Goal: Contribute content: Contribute content

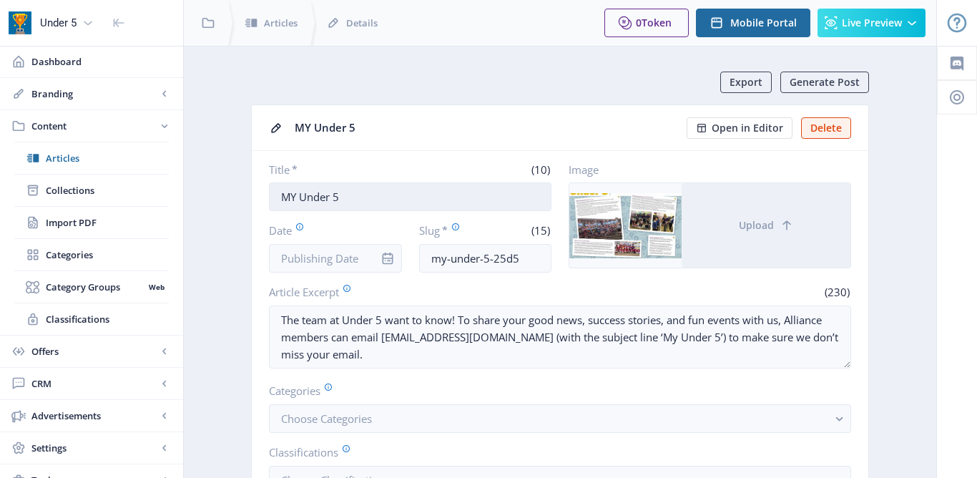
click at [295, 200] on input "MY Under 5" at bounding box center [410, 196] width 283 height 29
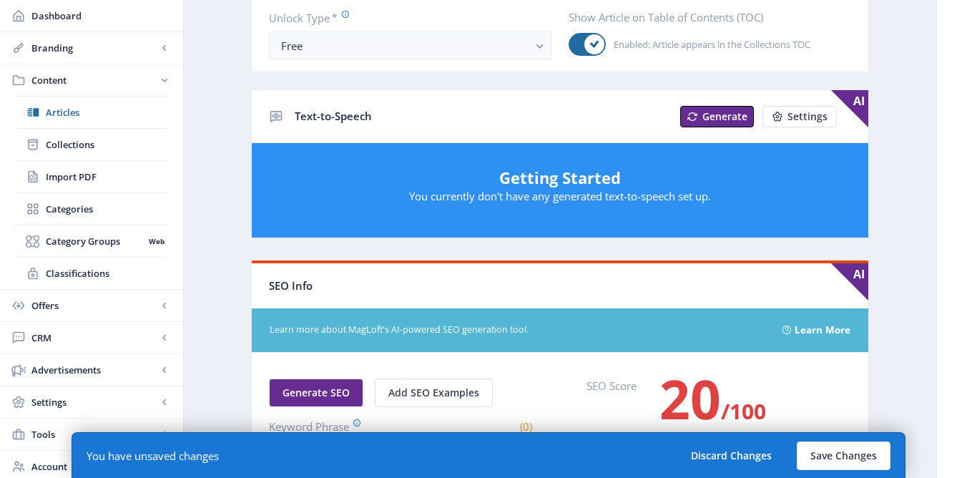
scroll to position [587, 0]
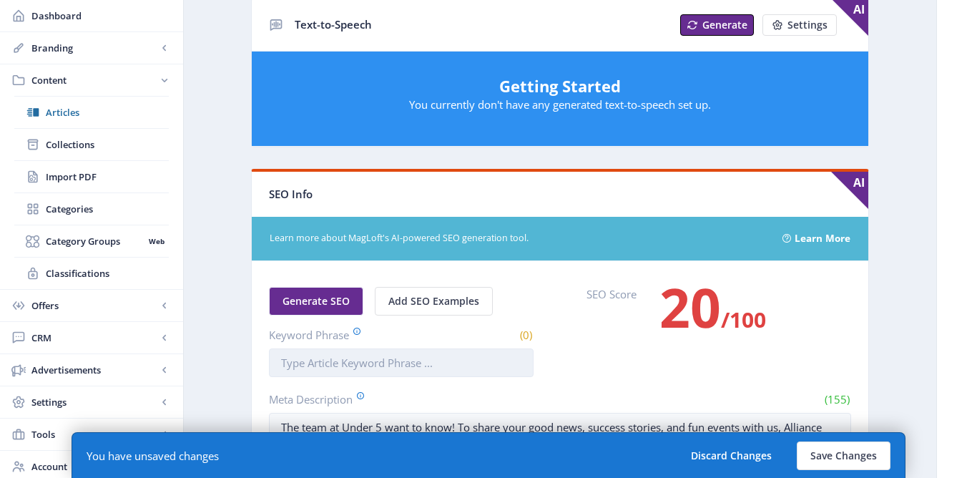
type input "My Under 5"
click at [291, 365] on input "Keyword Phrase" at bounding box center [401, 362] width 265 height 29
type input "My Under 5"
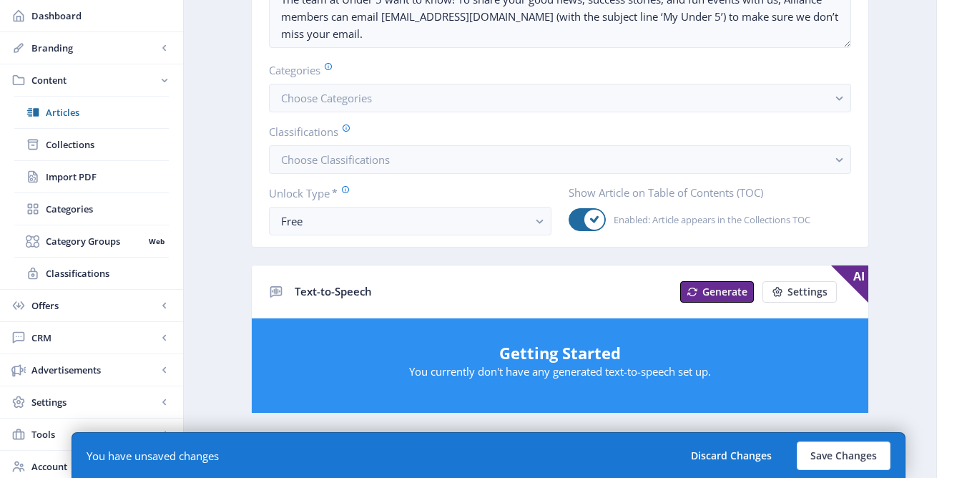
scroll to position [119, 0]
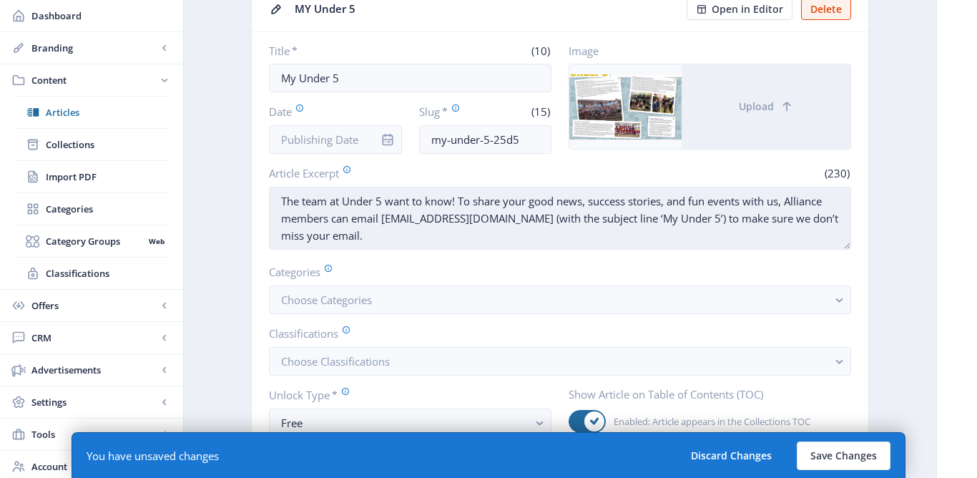
drag, startPoint x: 280, startPoint y: 198, endPoint x: 356, endPoint y: 232, distance: 82.6
click at [358, 235] on textarea "The team at Under 5 want to know! To share your good news, success stories, and…" at bounding box center [560, 218] width 582 height 63
paste textarea "My Under 5 – all the latest good news, celebrations and achievements from early…"
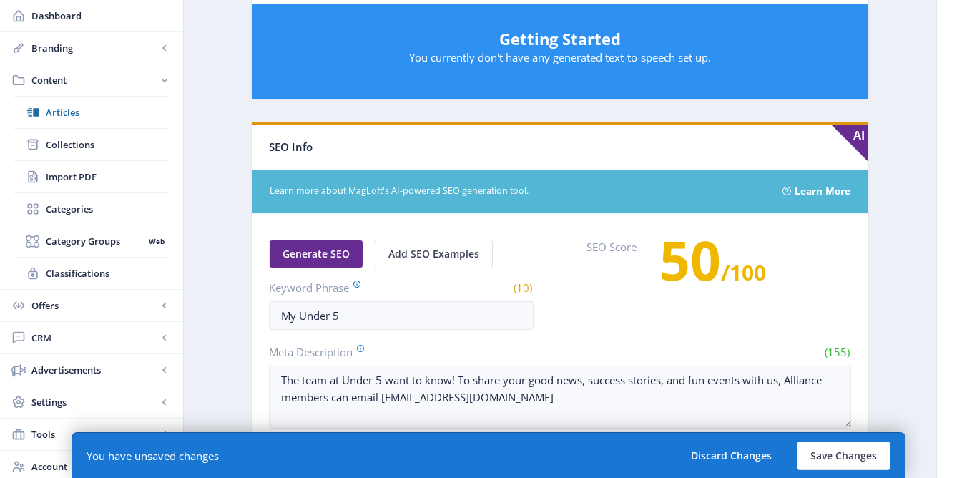
scroll to position [658, 0]
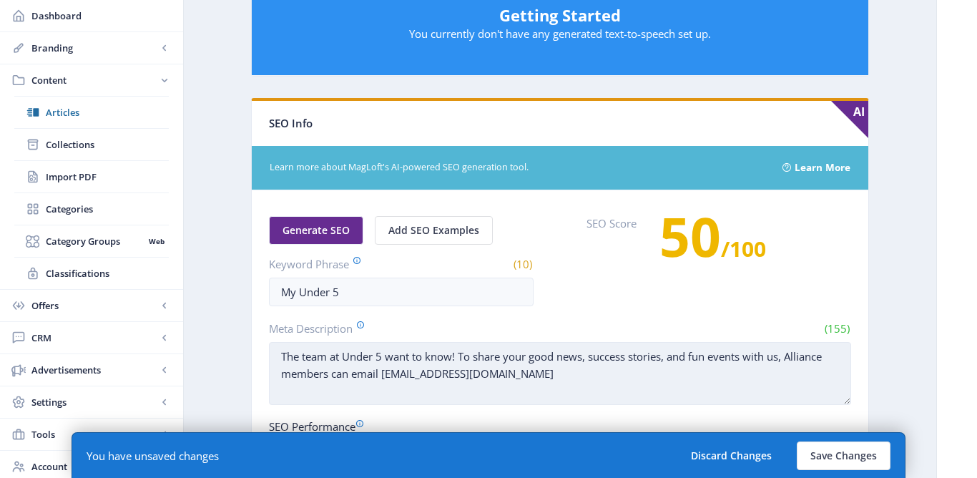
type textarea "My Under 5 – all the latest good news, celebrations and achievements from early…"
drag, startPoint x: 281, startPoint y: 354, endPoint x: 539, endPoint y: 377, distance: 259.3
click at [542, 378] on textarea "The team at Under 5 want to know! To share your good news, success stories, and…" at bounding box center [560, 373] width 582 height 63
paste textarea "My Under 5 – all the latest good news, celebrations and achievements from early…"
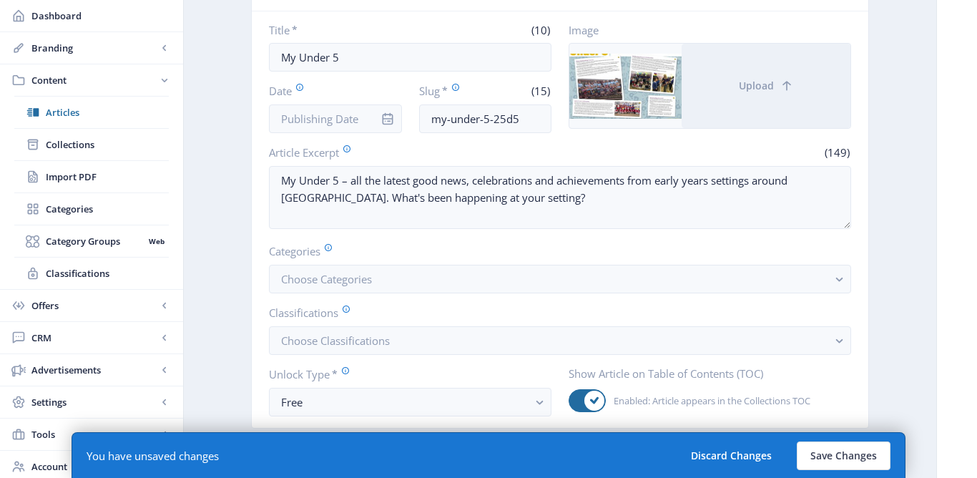
scroll to position [77, 0]
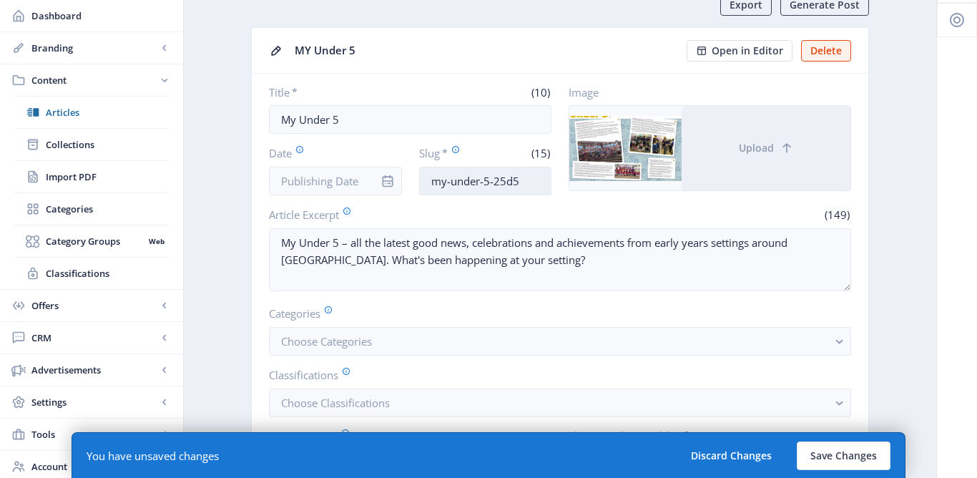
type textarea "My Under 5 – all the latest good news, celebrations and achievements from early…"
click at [519, 180] on input "my-under-5-25d5" at bounding box center [485, 181] width 133 height 29
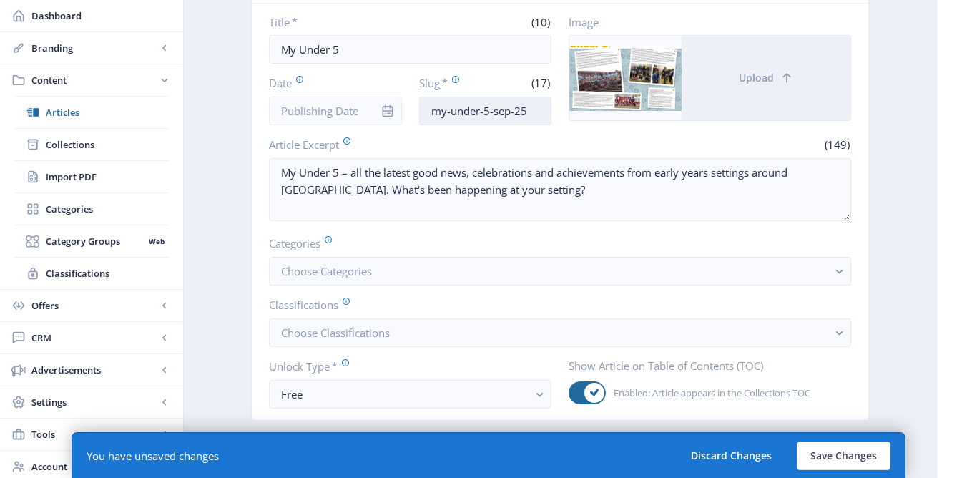
scroll to position [248, 0]
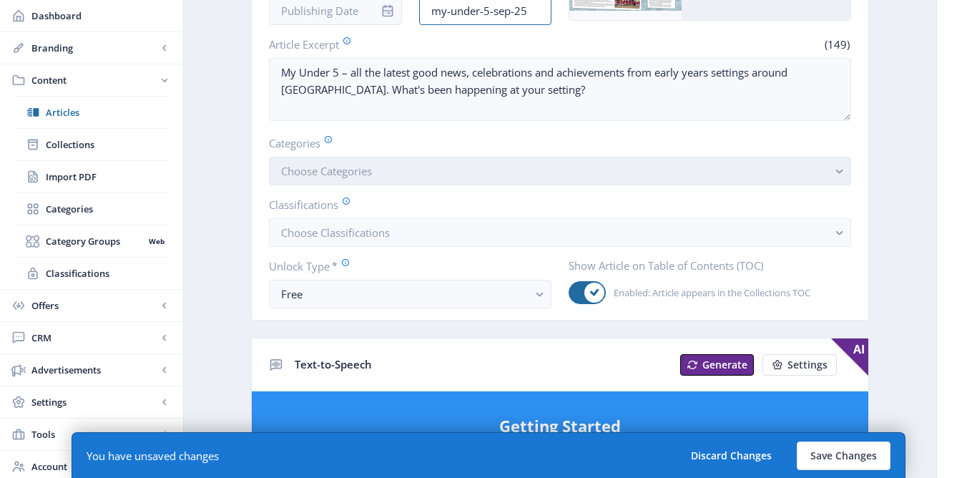
type input "my-under-5-sep-25"
click at [504, 170] on button "Choose Categories" at bounding box center [560, 171] width 582 height 29
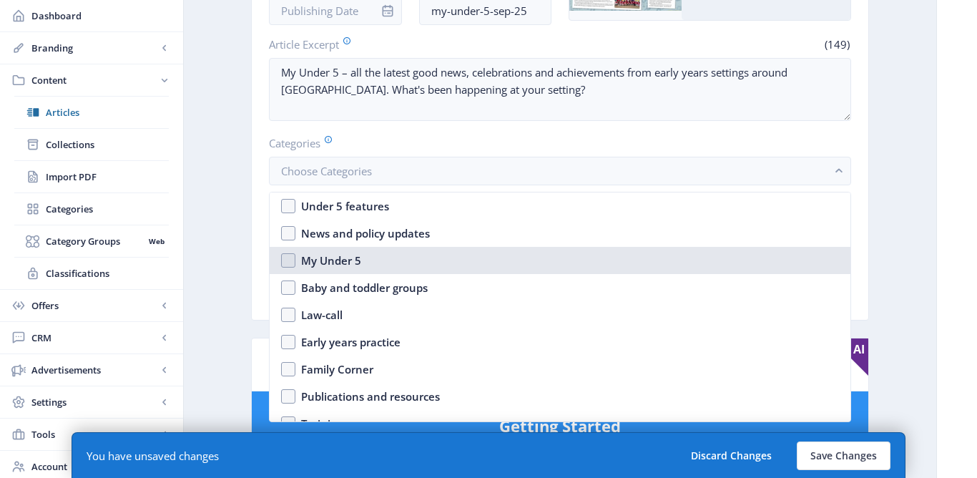
click at [353, 256] on div "My Under 5" at bounding box center [331, 260] width 60 height 17
checkbox input "true"
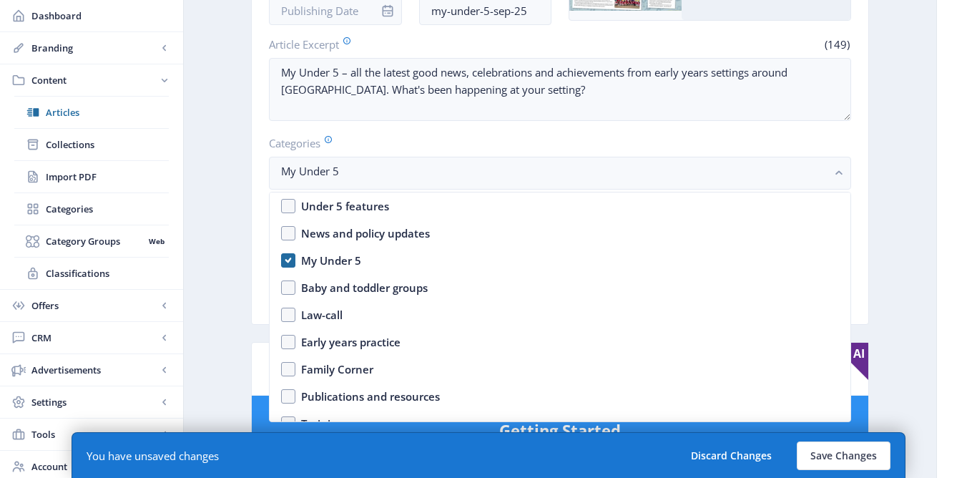
click at [373, 137] on label "Categories" at bounding box center [554, 143] width 571 height 16
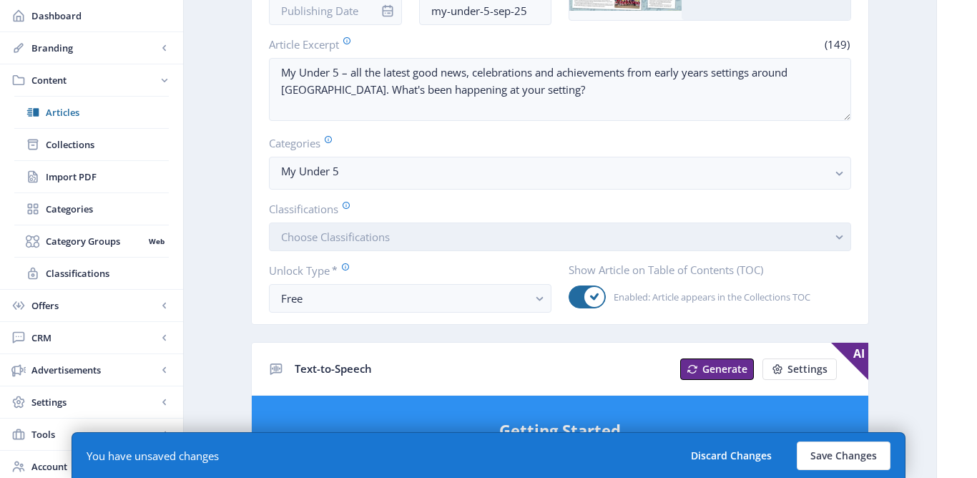
click at [348, 245] on button "Choose Classifications" at bounding box center [560, 236] width 582 height 29
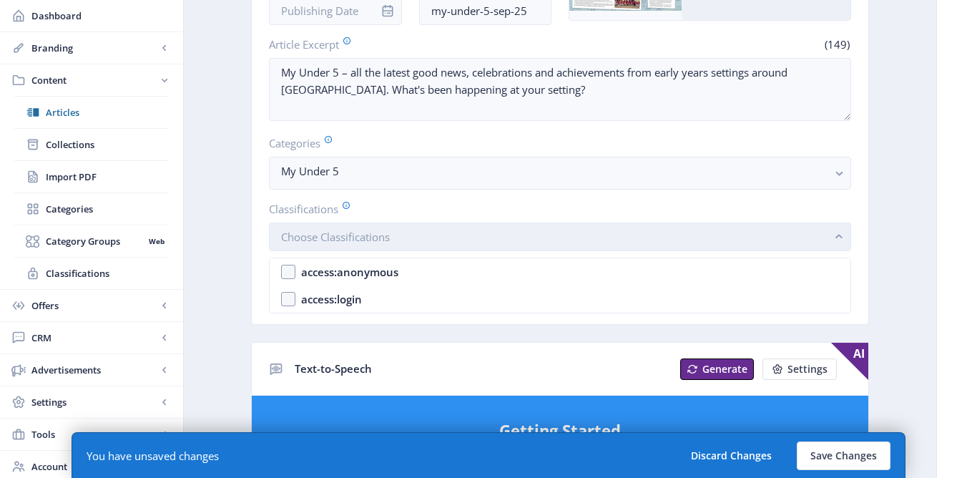
scroll to position [0, 0]
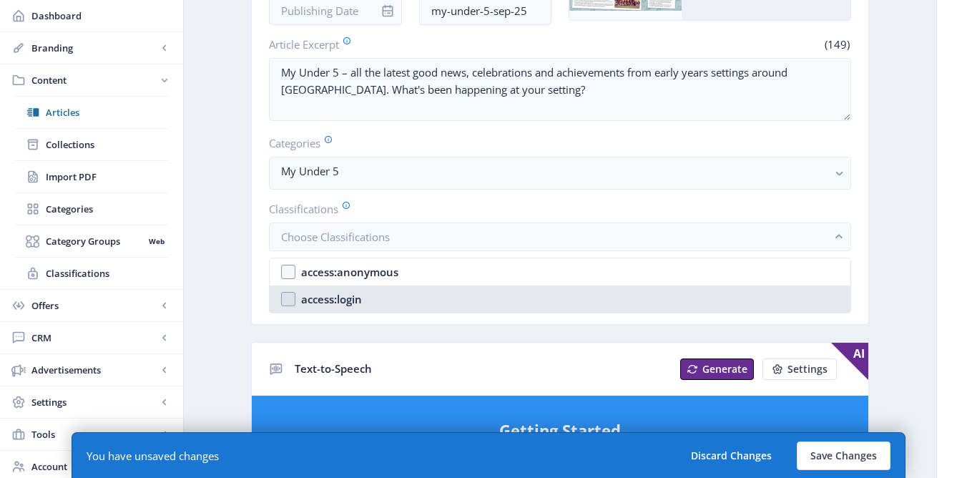
click at [331, 300] on div "access:login" at bounding box center [331, 298] width 61 height 17
checkbox input "true"
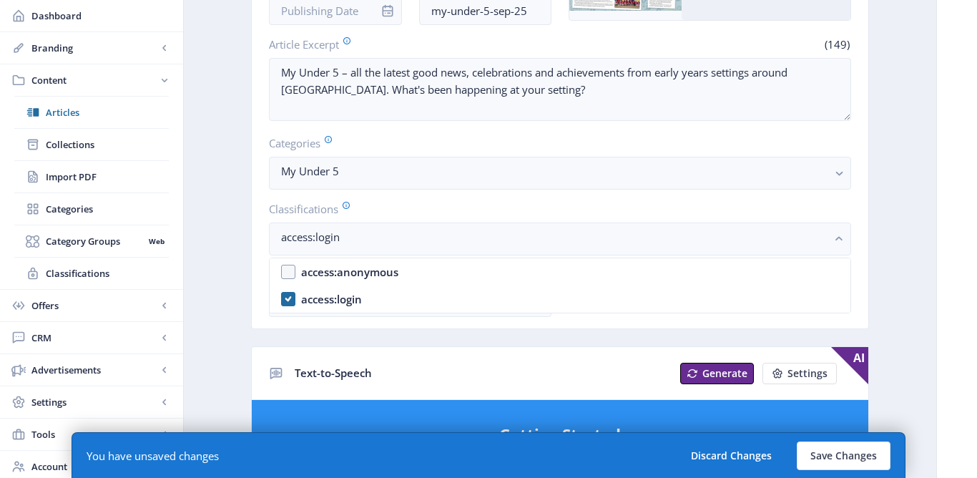
click at [425, 208] on label "Classifications" at bounding box center [554, 209] width 571 height 16
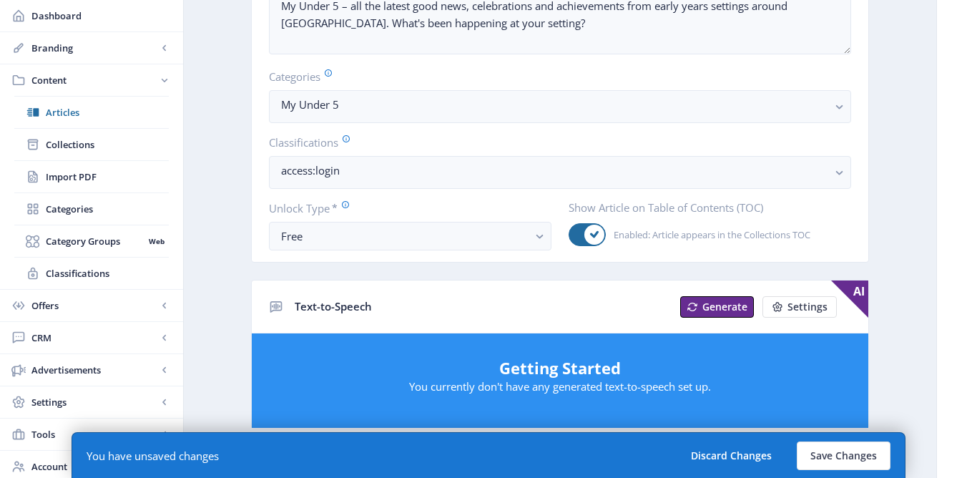
scroll to position [416, 0]
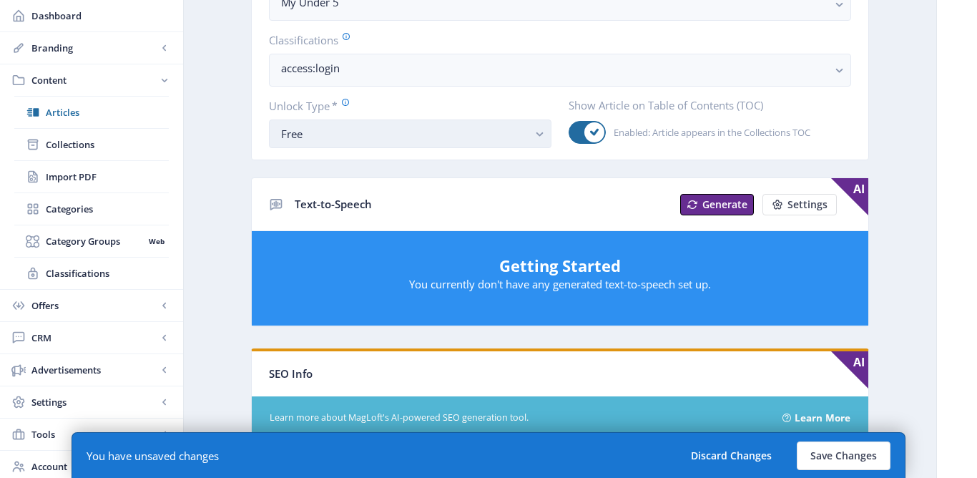
click at [418, 136] on div "Free" at bounding box center [404, 133] width 247 height 17
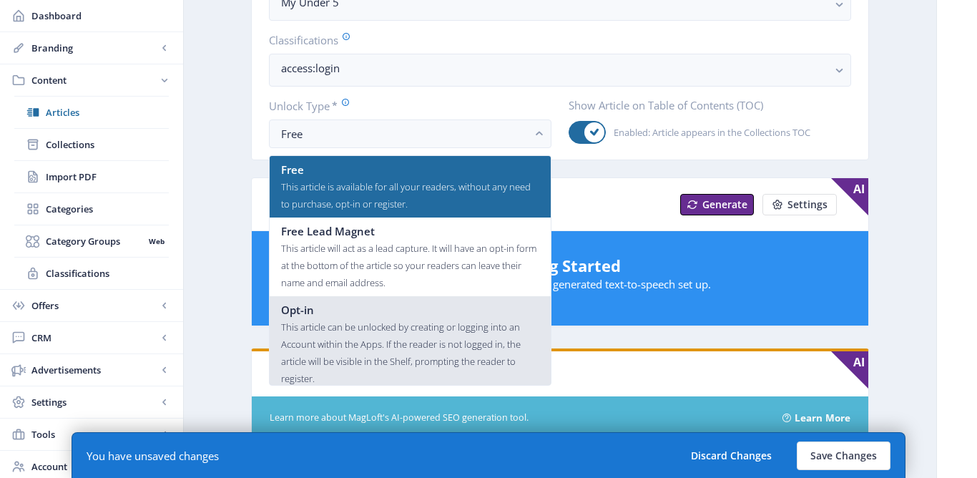
click at [337, 315] on div "Opt-in" at bounding box center [410, 309] width 258 height 17
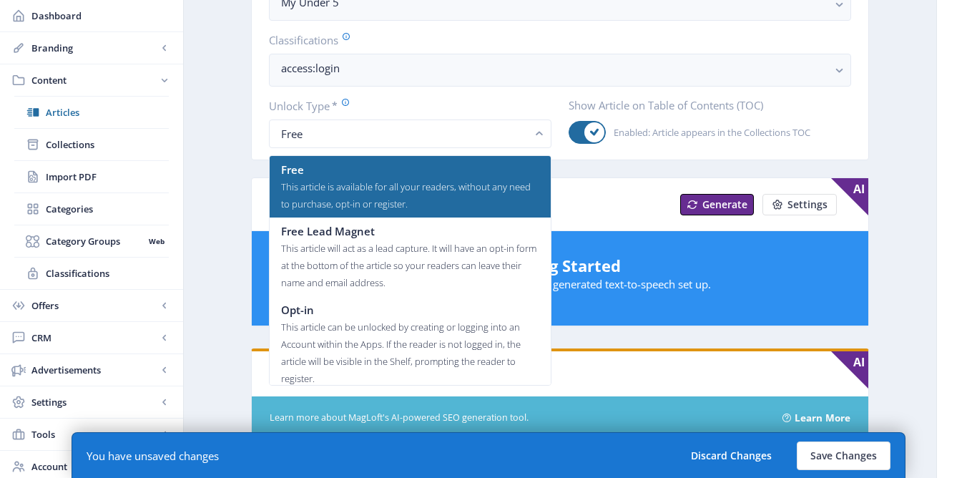
scroll to position [416, 0]
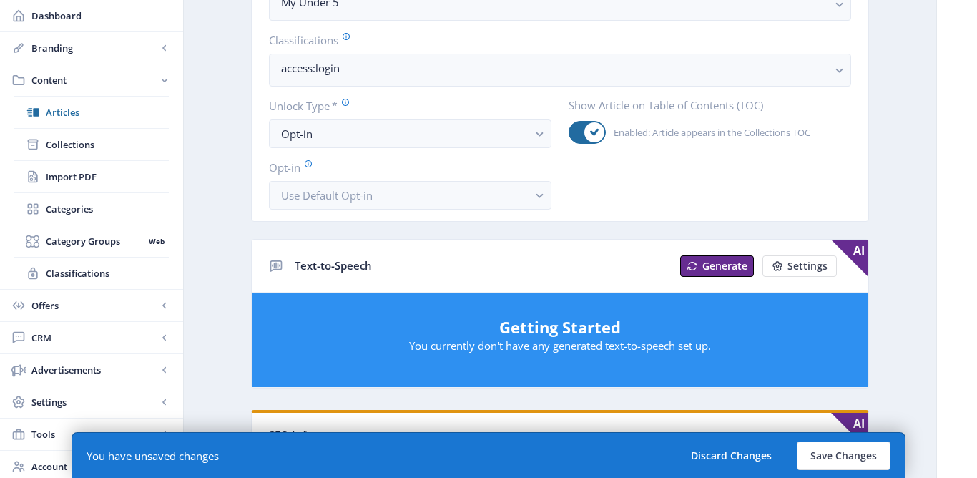
click at [212, 205] on app-content-article "Export Generate Post MY Under 5 Open in Editor Delete Title * (10) My Under 5 D…" at bounding box center [560, 340] width 702 height 1371
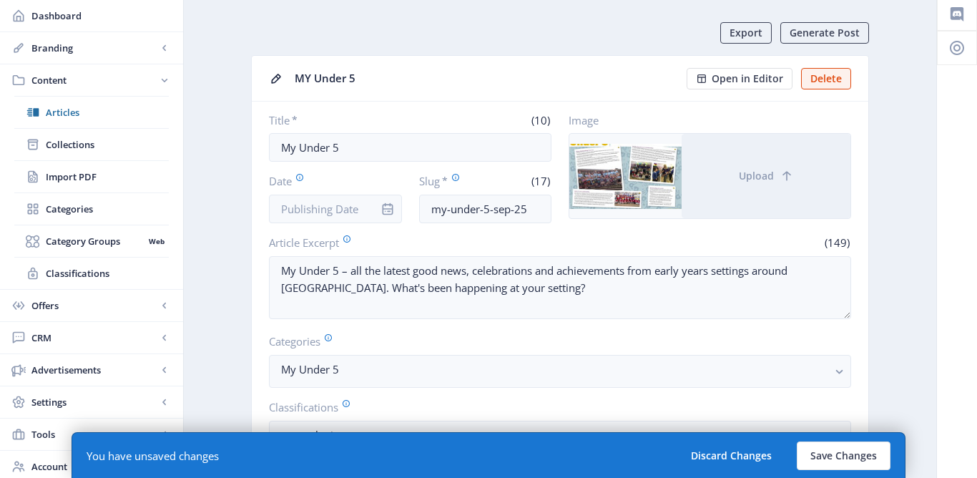
scroll to position [0, 0]
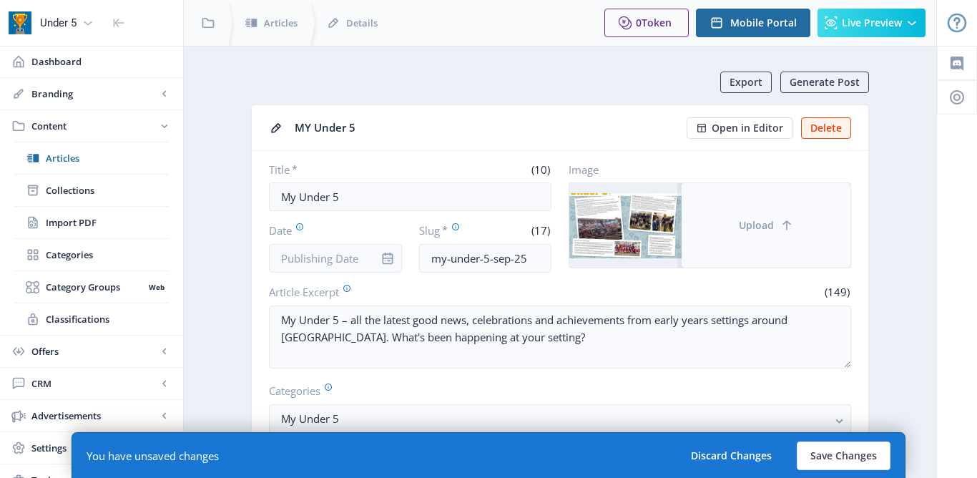
click at [753, 225] on span "Upload" at bounding box center [756, 225] width 35 height 11
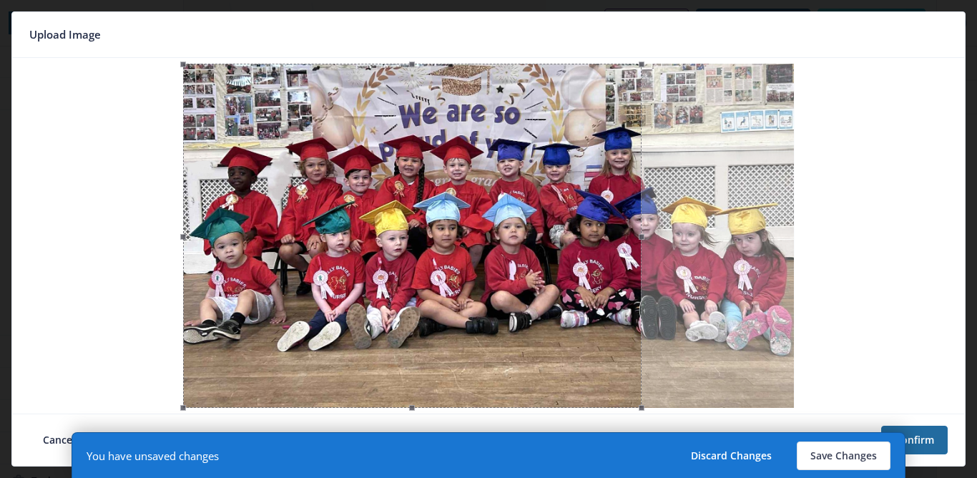
drag, startPoint x: 552, startPoint y: 236, endPoint x: 539, endPoint y: 230, distance: 13.8
click at [539, 231] on div at bounding box center [412, 236] width 459 height 344
drag, startPoint x: 642, startPoint y: 235, endPoint x: 782, endPoint y: 220, distance: 141.0
click at [782, 228] on div at bounding box center [488, 236] width 941 height 344
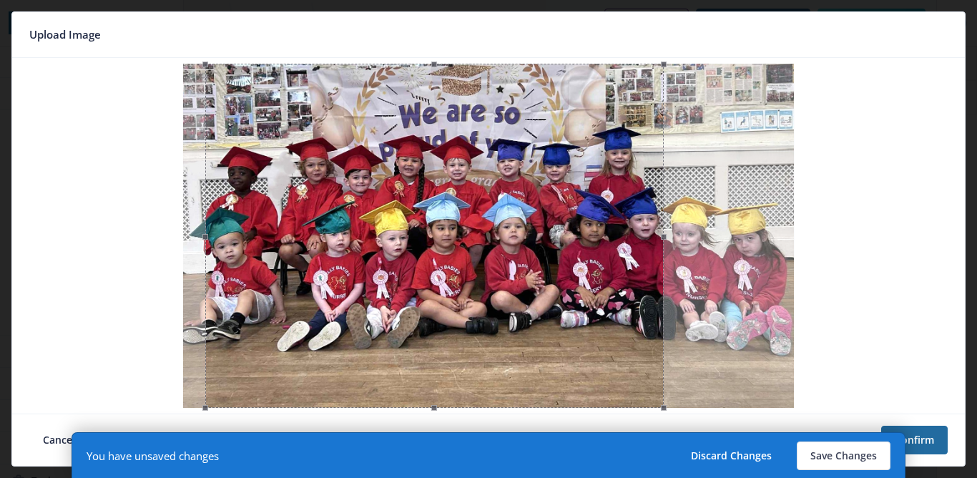
drag, startPoint x: 462, startPoint y: 197, endPoint x: 483, endPoint y: 192, distance: 21.5
click at [484, 193] on div at bounding box center [434, 236] width 459 height 344
click at [833, 453] on button "Save Changes" at bounding box center [844, 455] width 94 height 29
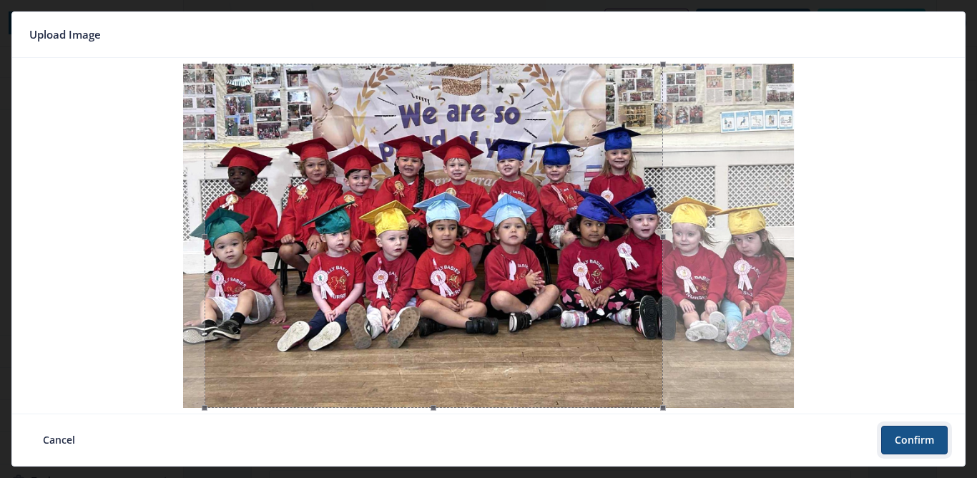
click at [915, 444] on button "Confirm" at bounding box center [914, 440] width 67 height 29
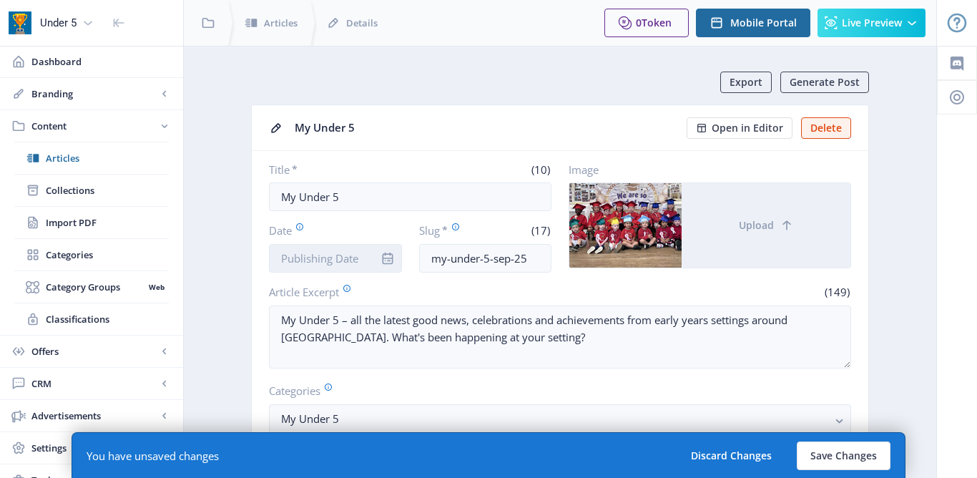
click at [347, 260] on input "Date" at bounding box center [335, 258] width 133 height 29
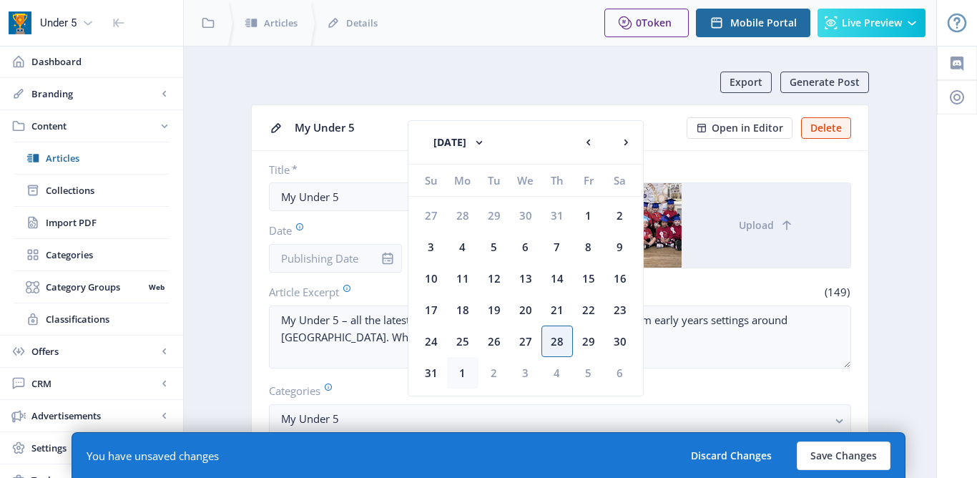
click at [462, 368] on div "1" at bounding box center [462, 372] width 31 height 31
type input "[DATE]"
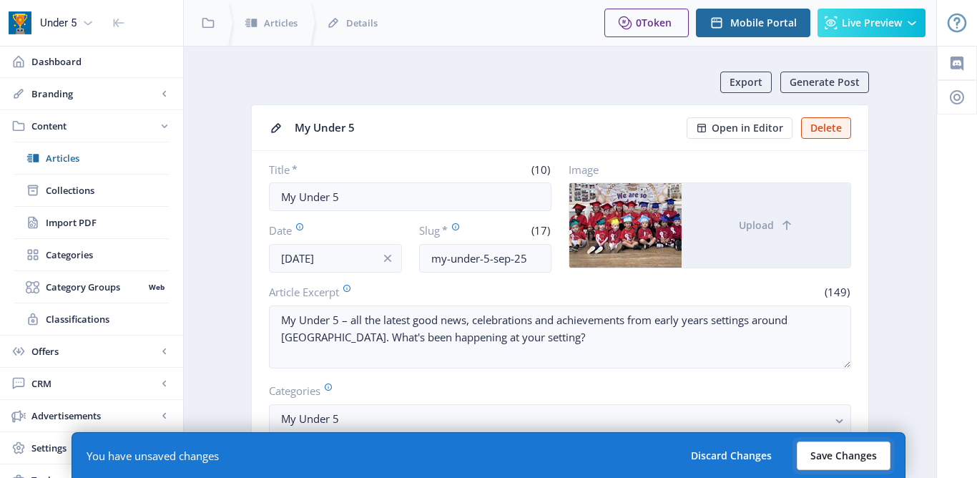
click at [852, 466] on button "Save Changes" at bounding box center [844, 455] width 94 height 29
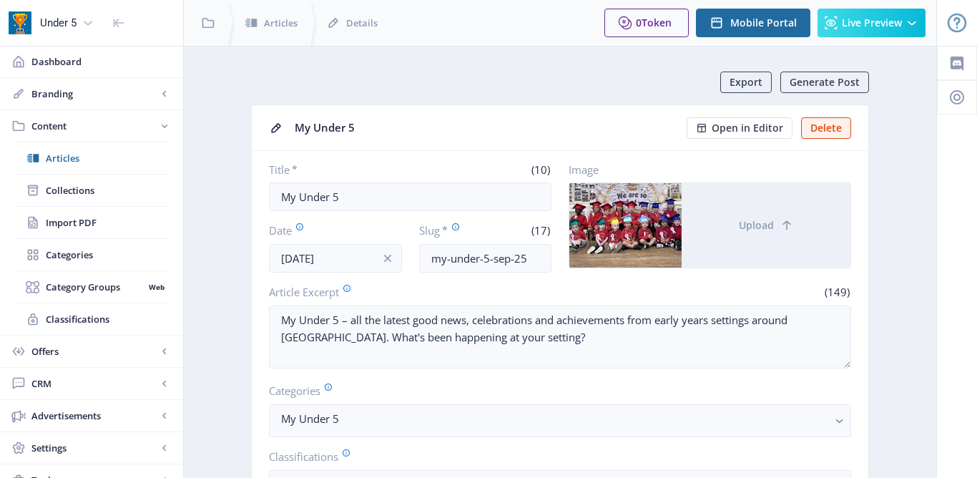
click at [509, 125] on div "My Under 5" at bounding box center [486, 128] width 383 height 22
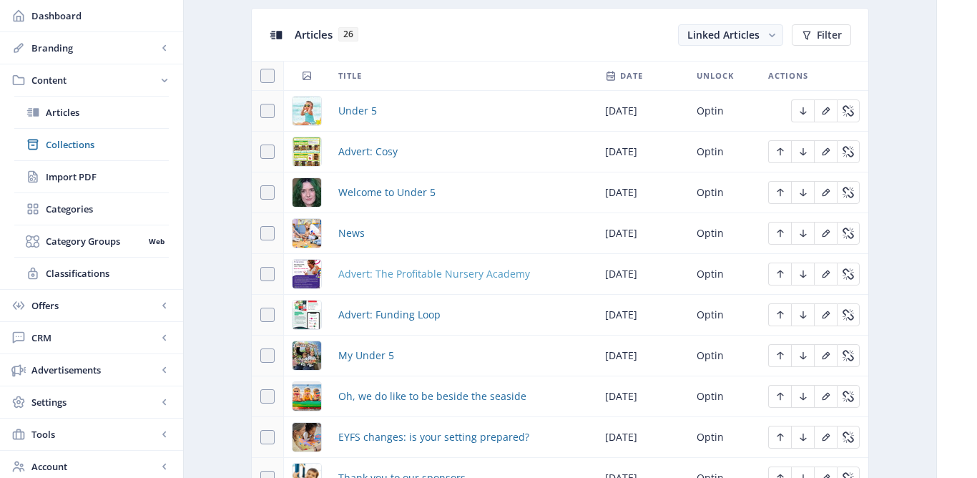
scroll to position [640, 0]
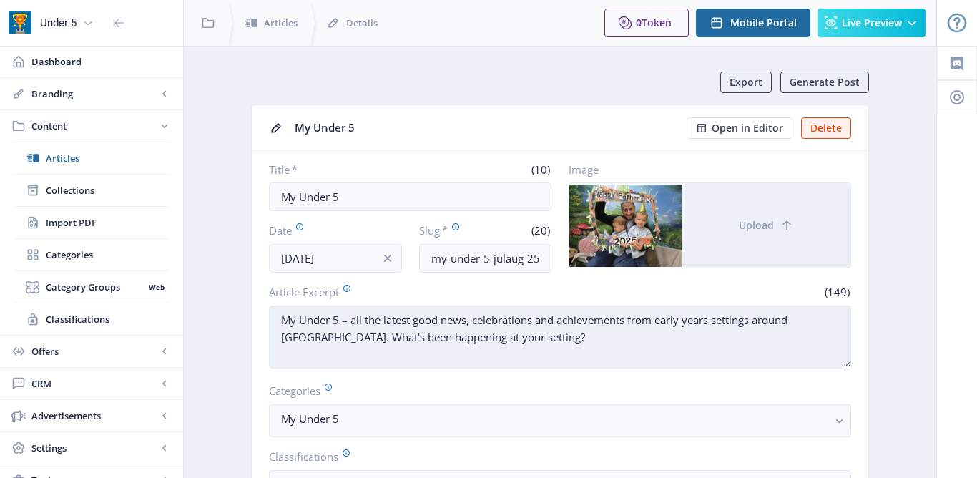
drag, startPoint x: 281, startPoint y: 320, endPoint x: 531, endPoint y: 328, distance: 249.8
click at [531, 333] on textarea "My Under 5 – all the latest good news, celebrations and achievements from early…" at bounding box center [560, 336] width 582 height 63
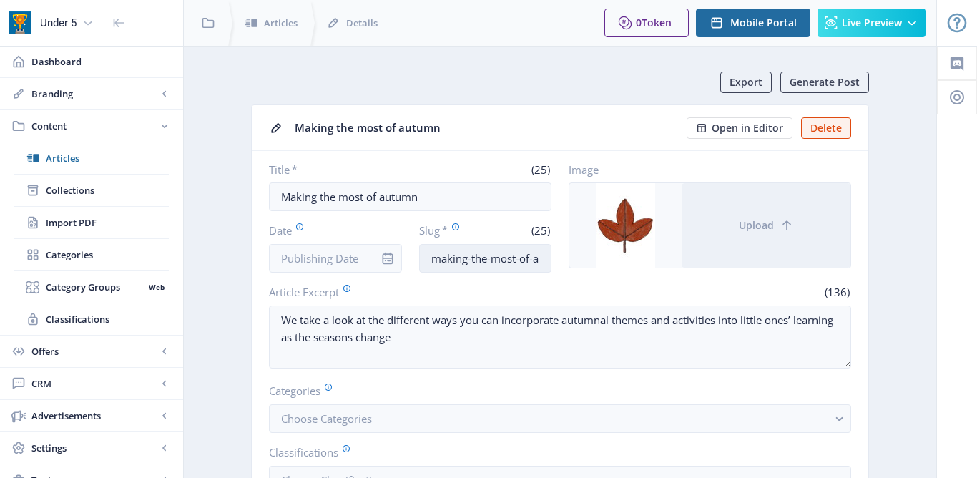
click at [525, 254] on input "making-the-most-of-autumn" at bounding box center [485, 258] width 133 height 29
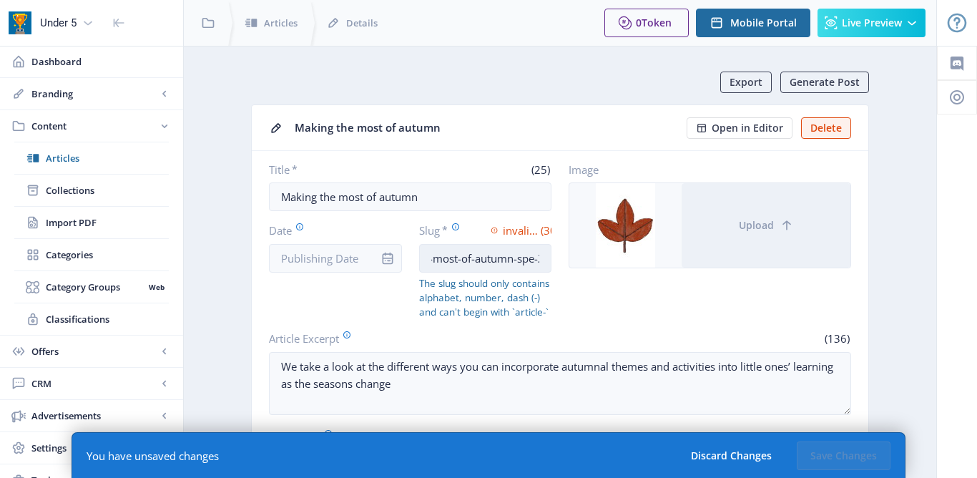
scroll to position [0, 70]
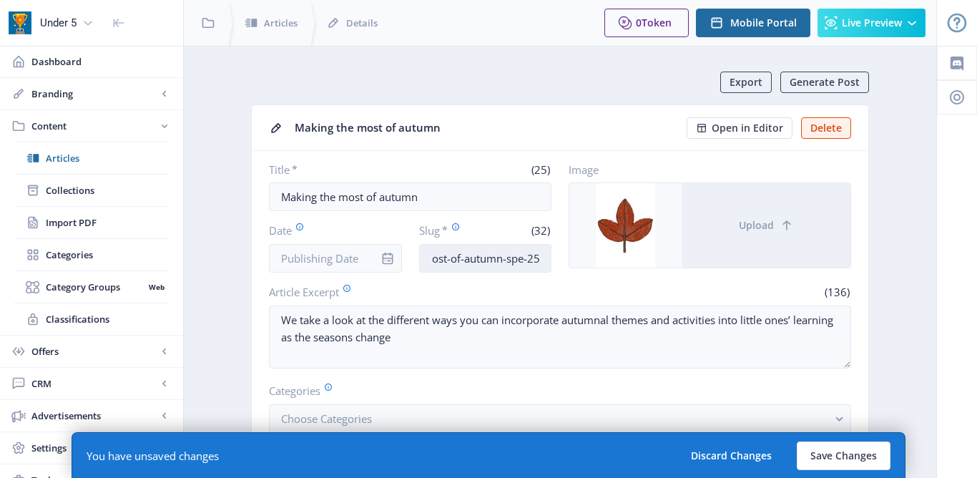
click at [524, 259] on input "making-the-most-of-autumn-spe-25" at bounding box center [485, 258] width 133 height 29
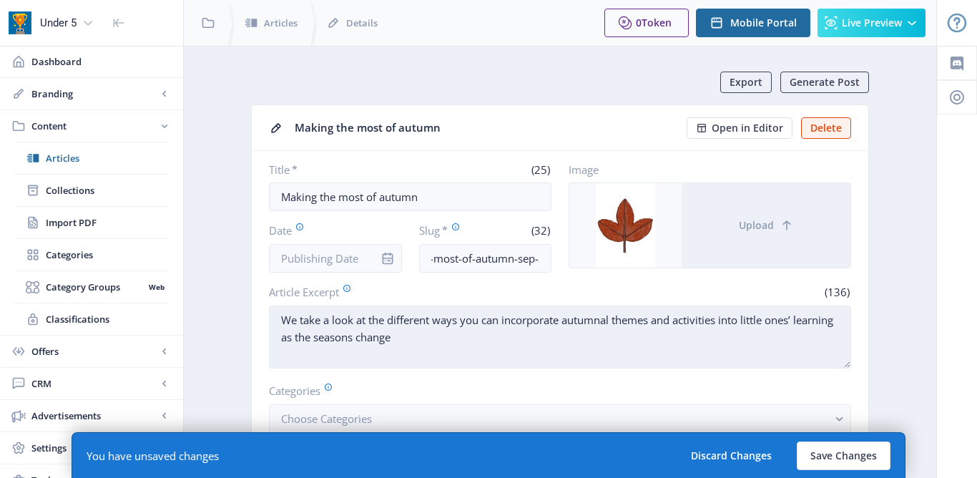
click at [457, 314] on textarea "We take a look at the different ways you can incorporate autumnal themes and ac…" at bounding box center [560, 336] width 582 height 63
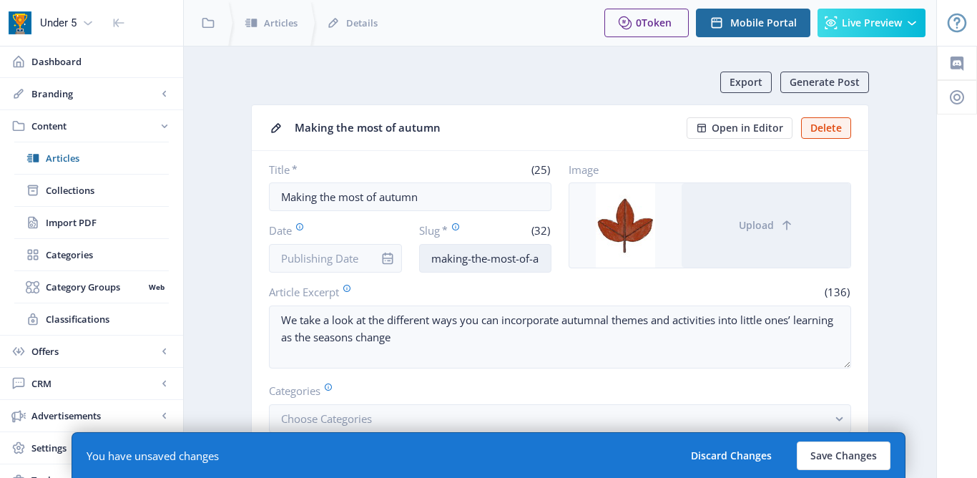
drag, startPoint x: 433, startPoint y: 260, endPoint x: 531, endPoint y: 260, distance: 98.0
click at [531, 260] on input "making-the-most-of-autumn-sep-25" at bounding box center [485, 258] width 133 height 29
type input "inspiration-corner-autumn-sep-25"
click at [349, 262] on input "Date" at bounding box center [335, 258] width 133 height 29
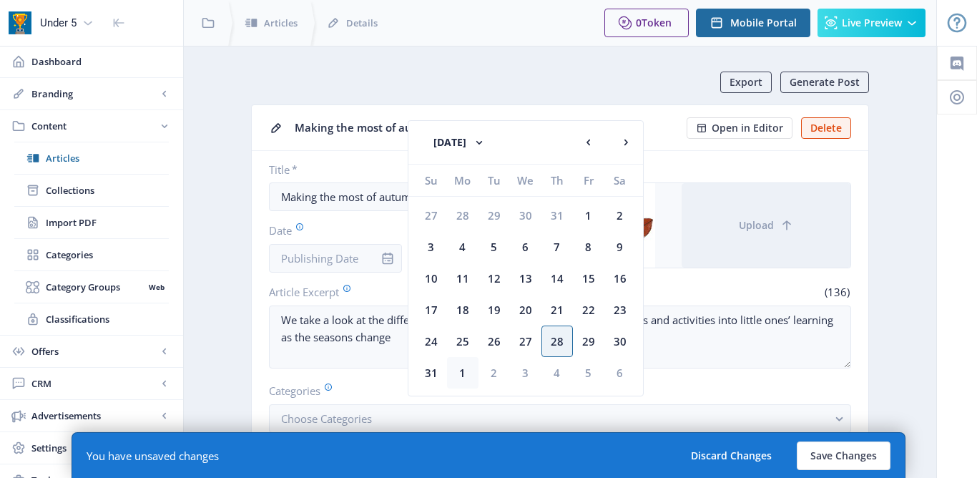
click at [459, 366] on div "1" at bounding box center [462, 372] width 31 height 31
type input "[DATE]"
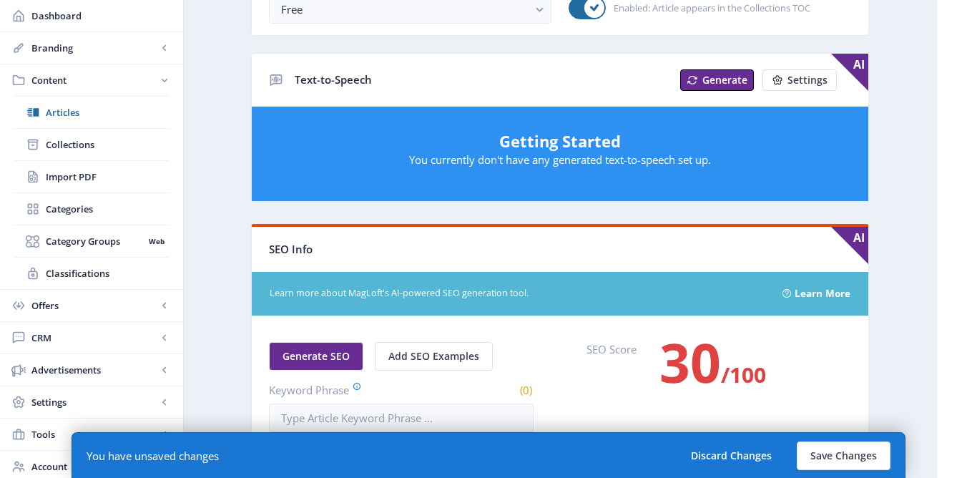
scroll to position [637, 0]
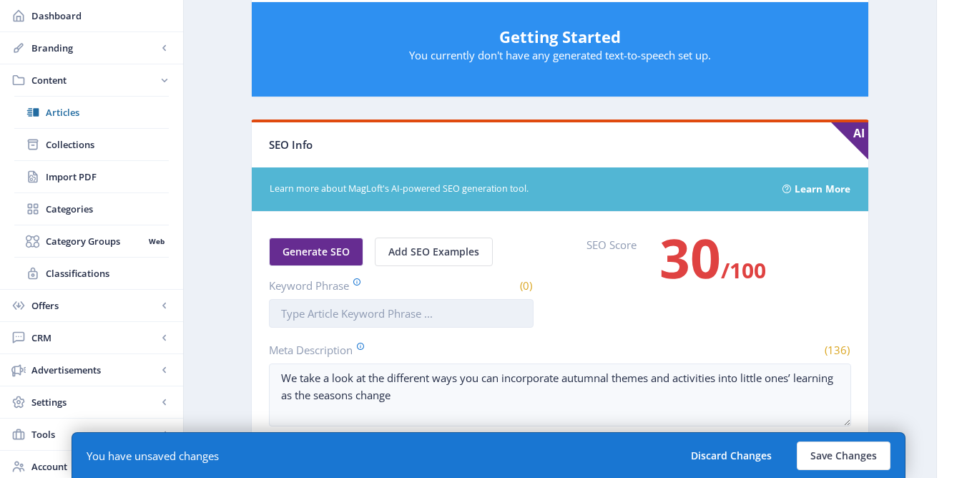
click at [373, 318] on input "Keyword Phrase" at bounding box center [401, 313] width 265 height 29
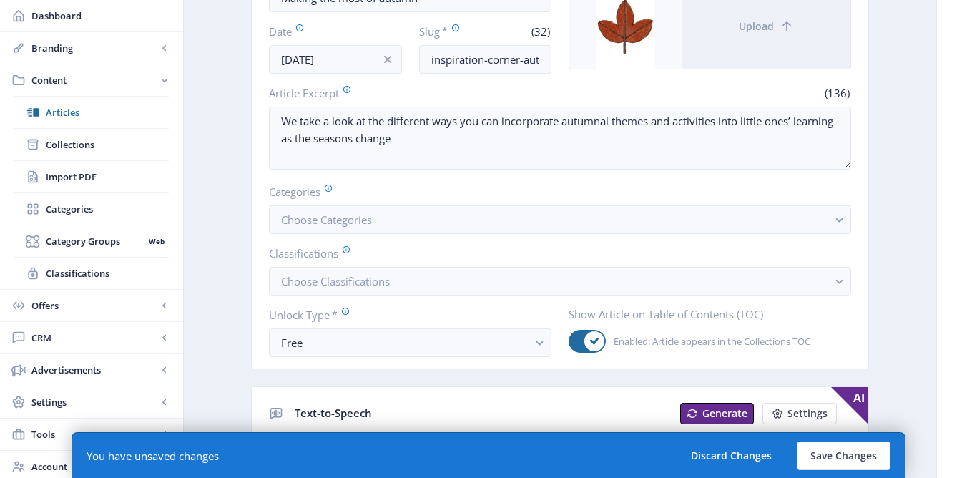
scroll to position [133, 0]
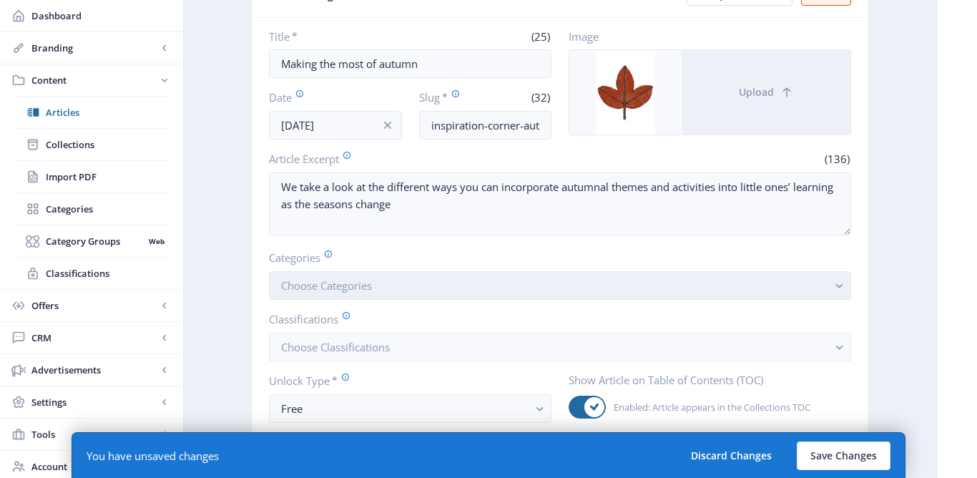
type input "Autumn"
click at [402, 280] on button "Choose Categories" at bounding box center [560, 285] width 582 height 29
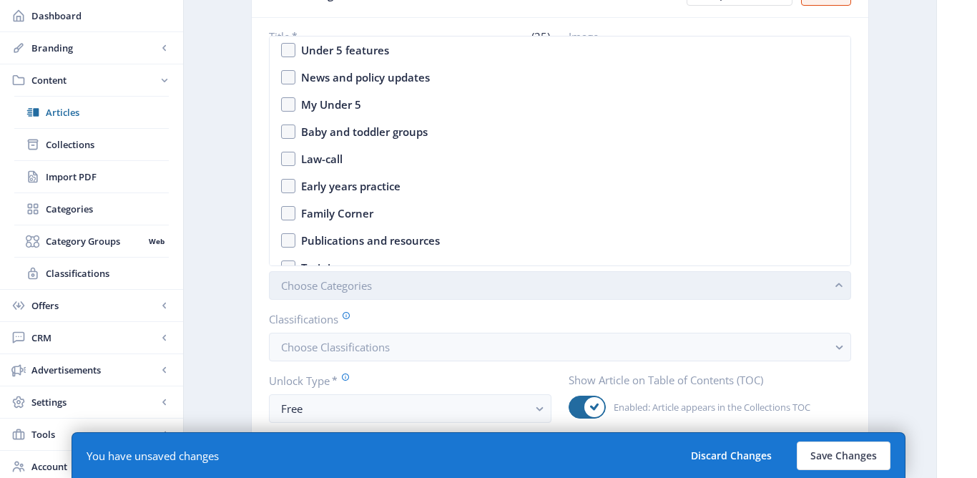
scroll to position [0, 0]
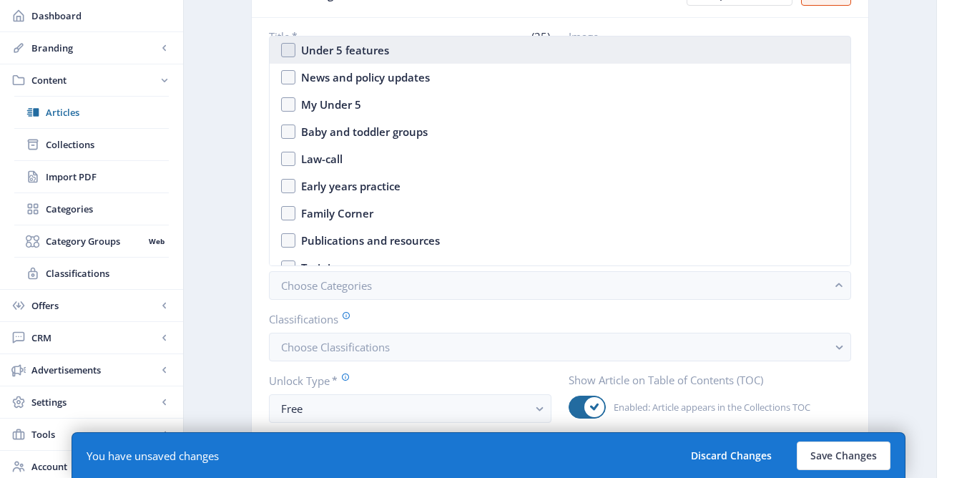
click at [351, 51] on div "Under 5 features" at bounding box center [345, 49] width 88 height 17
checkbox input "true"
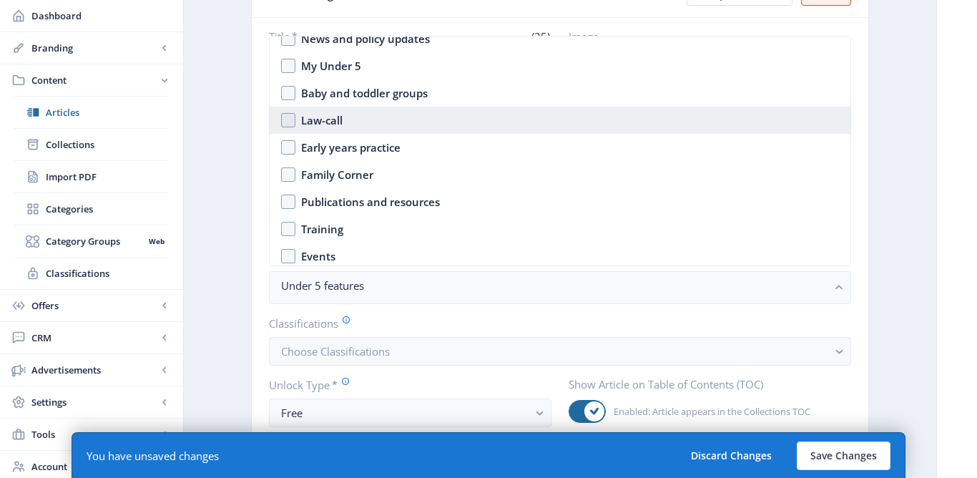
scroll to position [1, 0]
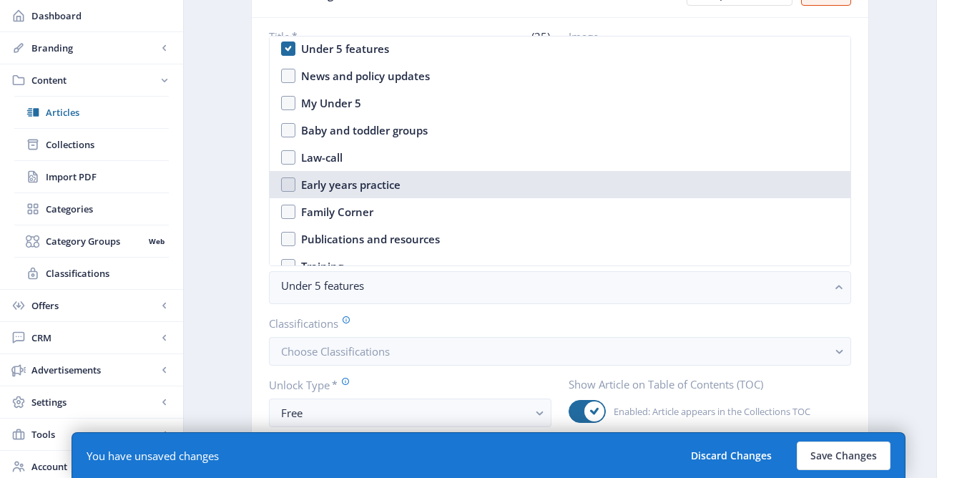
click at [341, 179] on div "Early years practice" at bounding box center [350, 184] width 99 height 17
checkbox input "true"
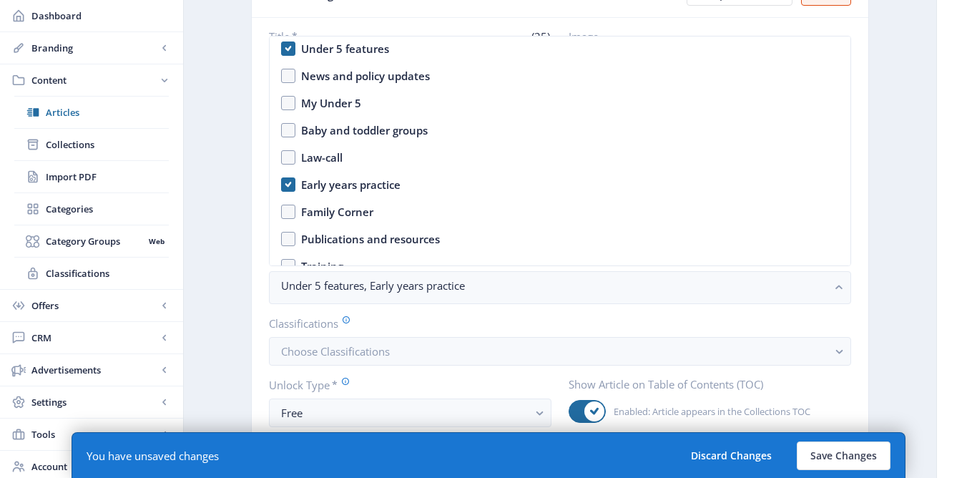
click at [252, 275] on nb-card-body "Title * (25) Making the most of autumn Date Sep 1, 2025 Slug * (32) inspiration…" at bounding box center [560, 228] width 617 height 421
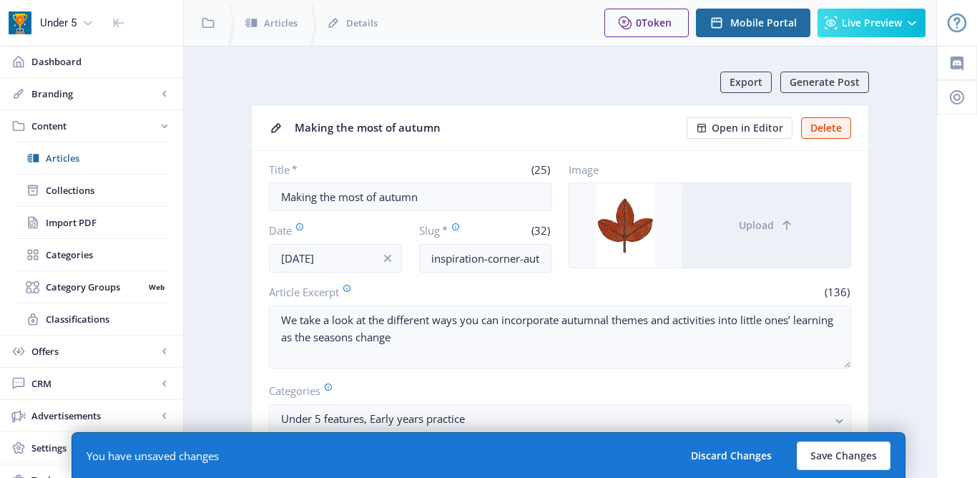
scroll to position [133, 0]
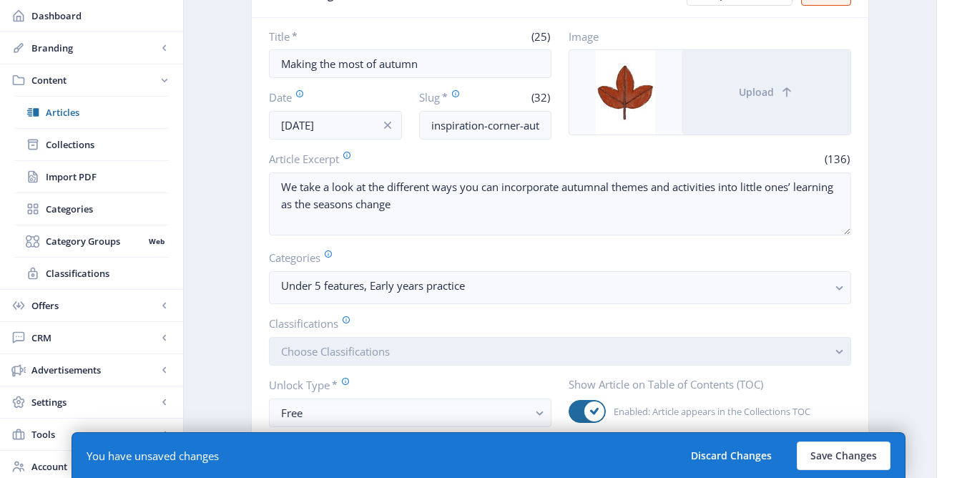
click at [322, 357] on span "Choose Classifications" at bounding box center [335, 351] width 109 height 14
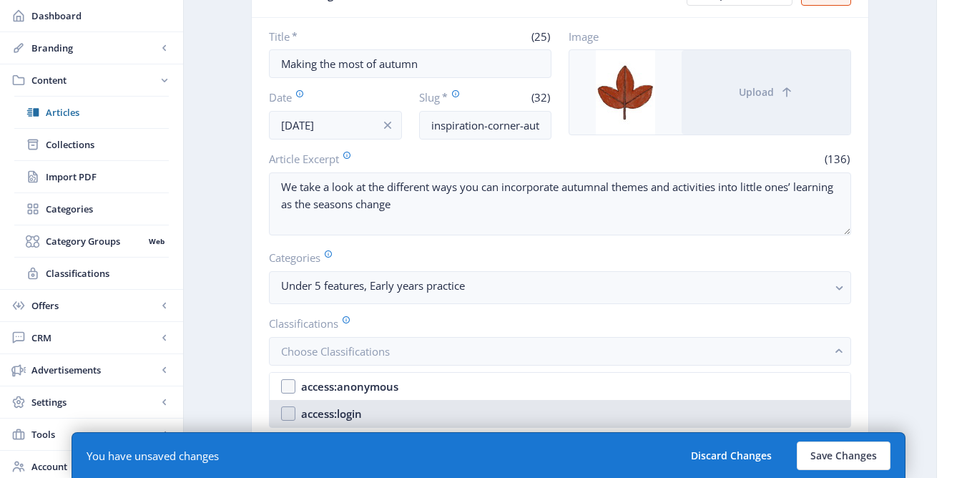
click at [307, 408] on div "access:login" at bounding box center [331, 413] width 61 height 17
checkbox input "true"
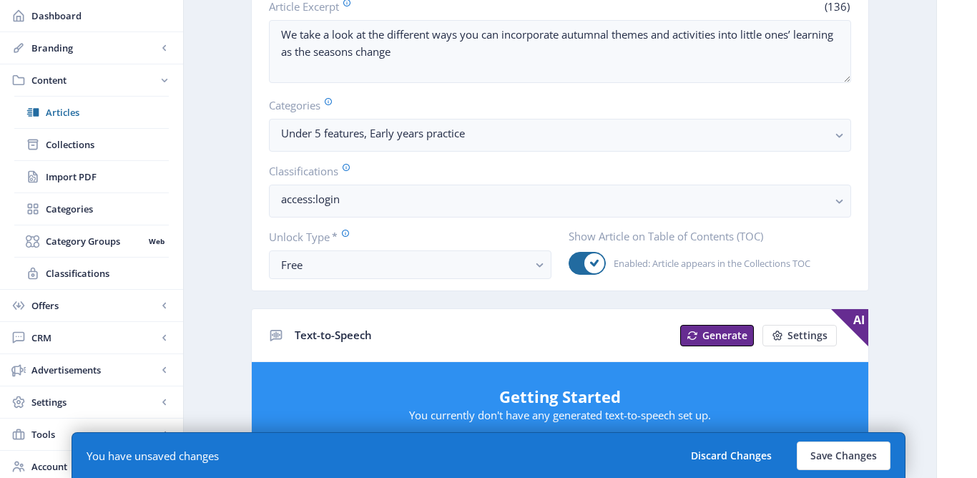
scroll to position [335, 0]
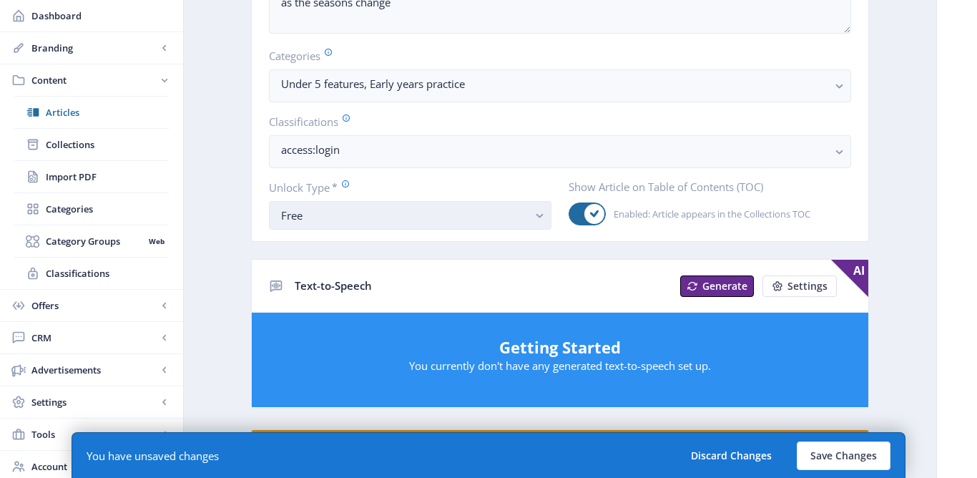
click at [302, 210] on div "Free" at bounding box center [404, 215] width 247 height 17
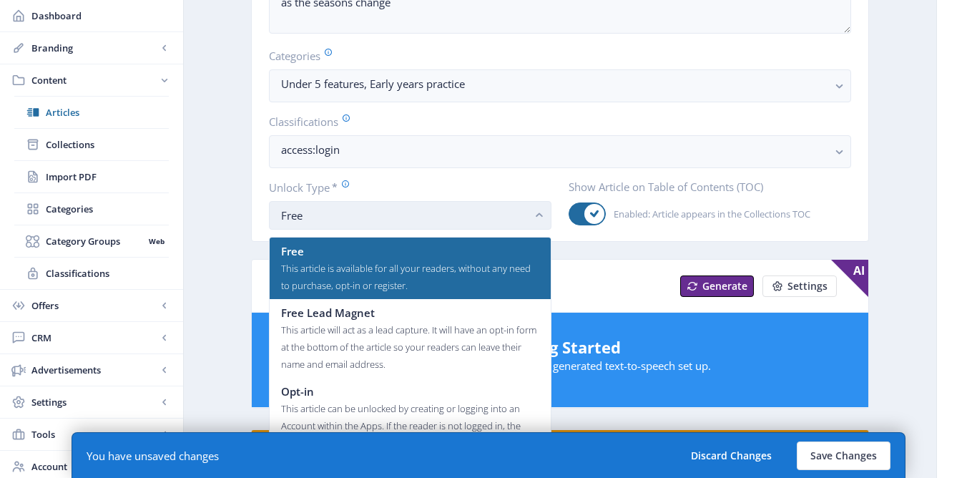
scroll to position [0, 0]
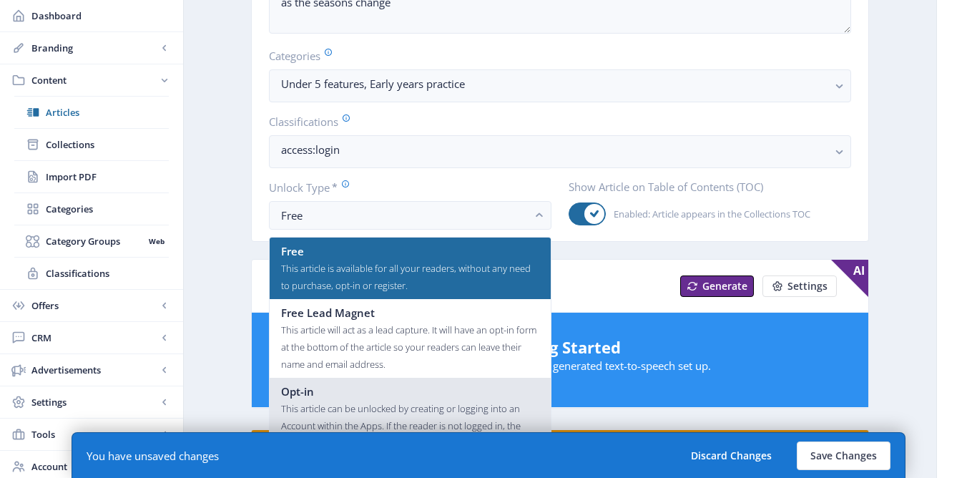
click at [315, 395] on div "Opt-in" at bounding box center [410, 391] width 258 height 17
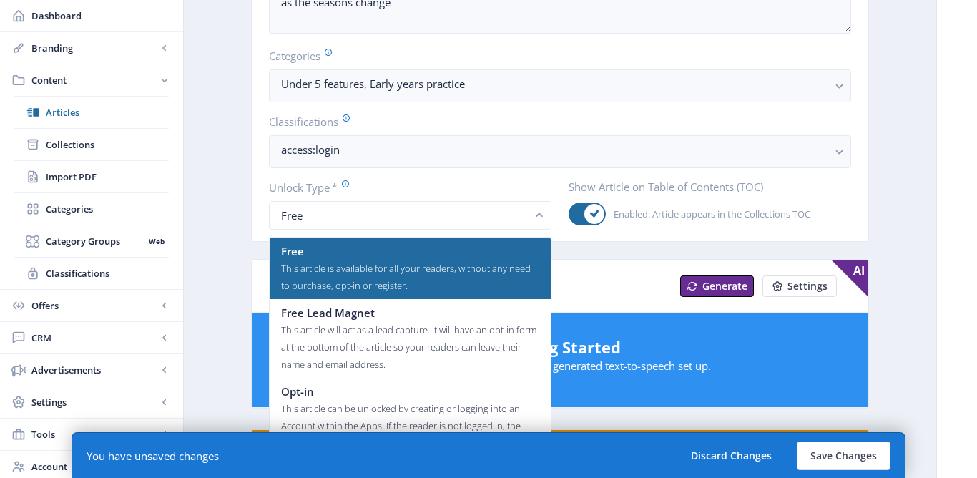
scroll to position [335, 0]
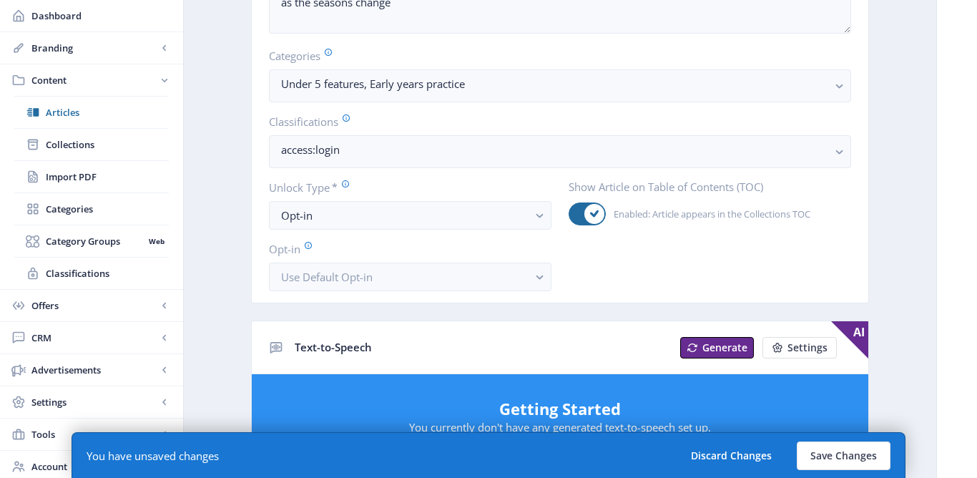
click at [229, 225] on app-content-article "Export Generate Post Making the most of autumn Open in Editor Delete Title * (2…" at bounding box center [560, 408] width 702 height 1343
click at [845, 453] on button "Save Changes" at bounding box center [844, 455] width 94 height 29
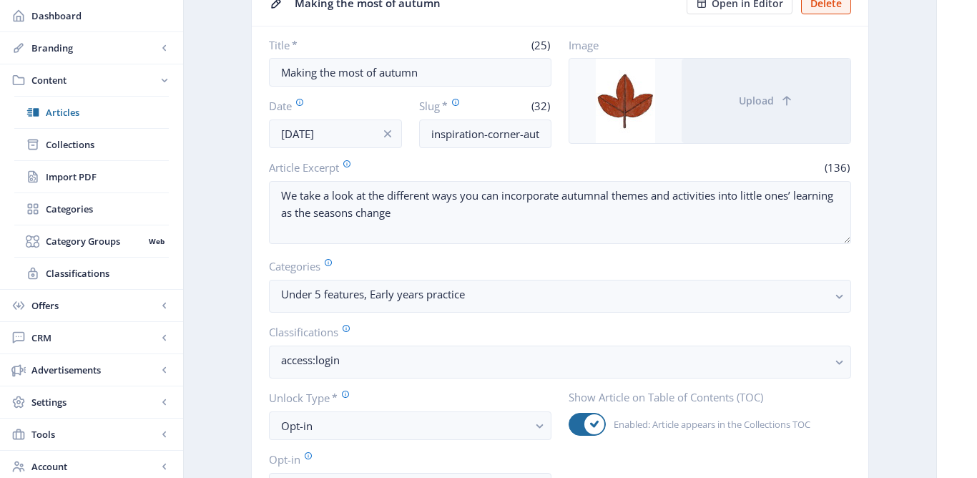
scroll to position [0, 0]
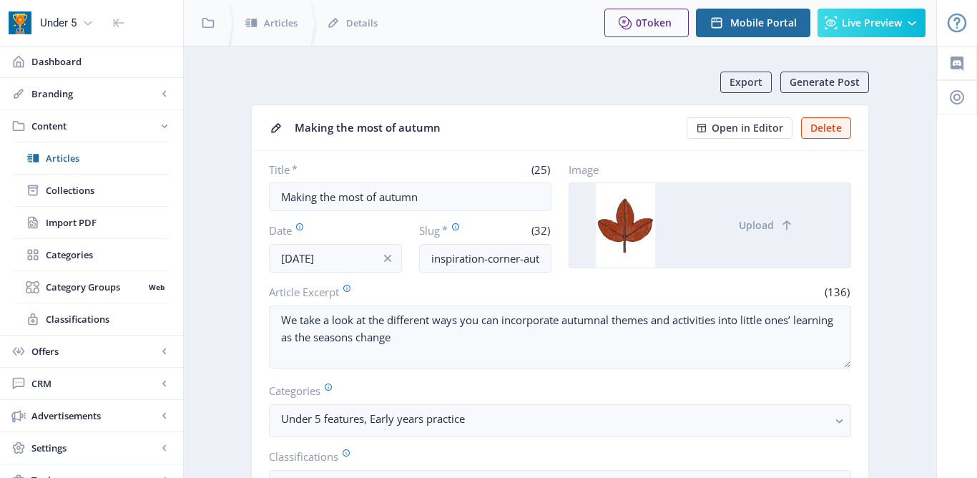
click at [635, 240] on div at bounding box center [625, 225] width 112 height 84
click at [735, 127] on span "Open in Editor" at bounding box center [748, 127] width 72 height 11
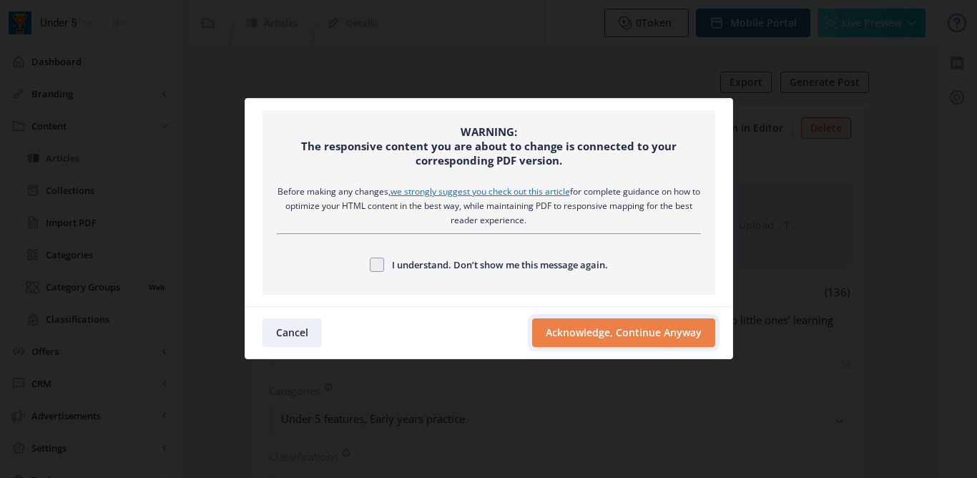
click at [567, 335] on button "Acknowledge, Continue Anyway" at bounding box center [623, 332] width 183 height 29
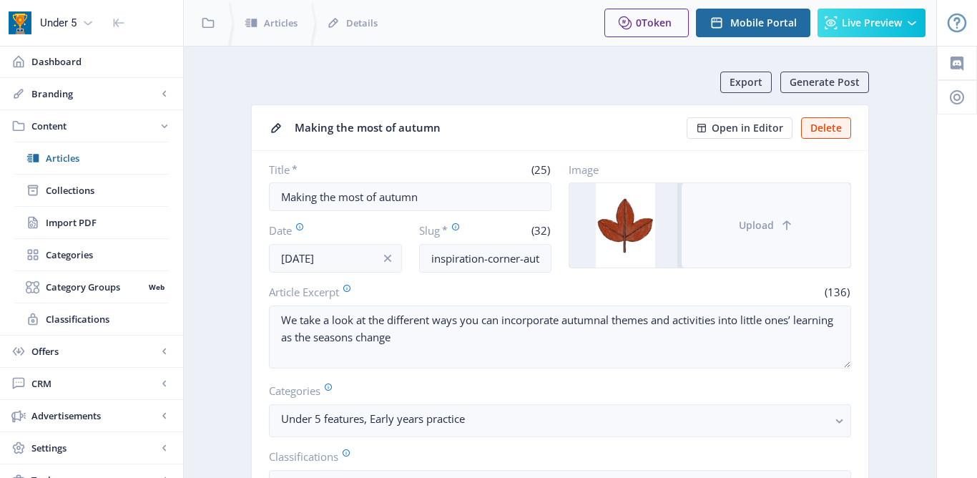
click at [738, 233] on button "Upload" at bounding box center [766, 225] width 169 height 84
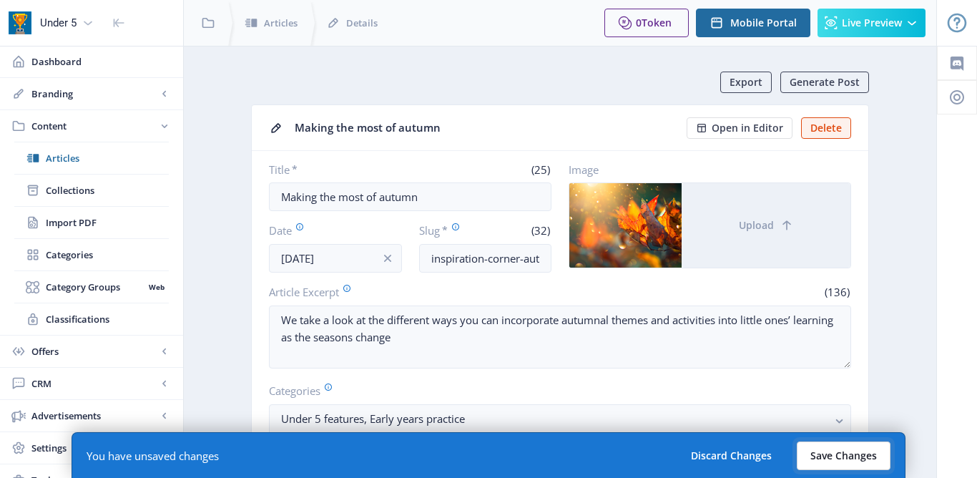
click at [838, 462] on button "Save Changes" at bounding box center [844, 455] width 94 height 29
